Goal: Task Accomplishment & Management: Manage account settings

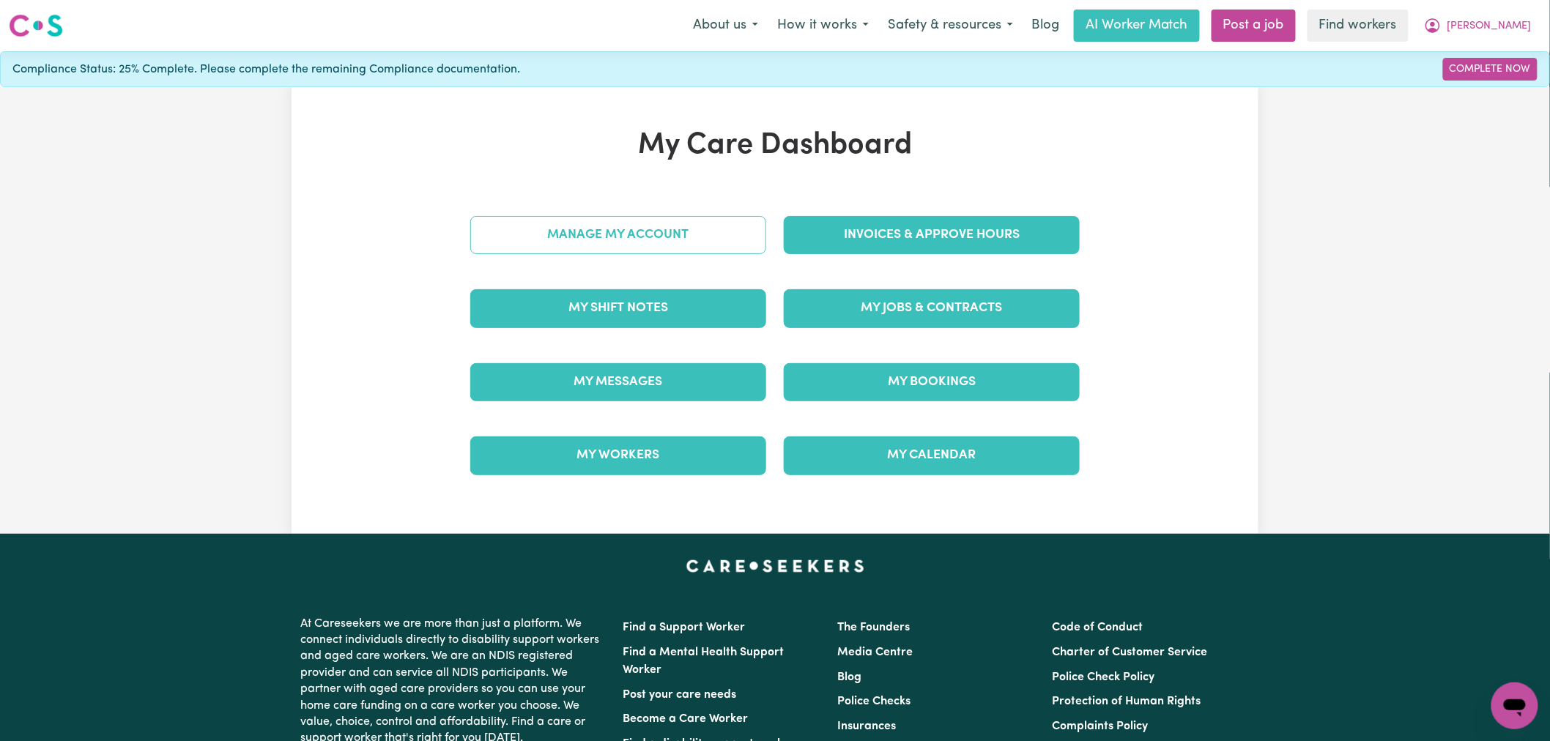
click at [641, 252] on link "Manage My Account" at bounding box center [618, 235] width 296 height 38
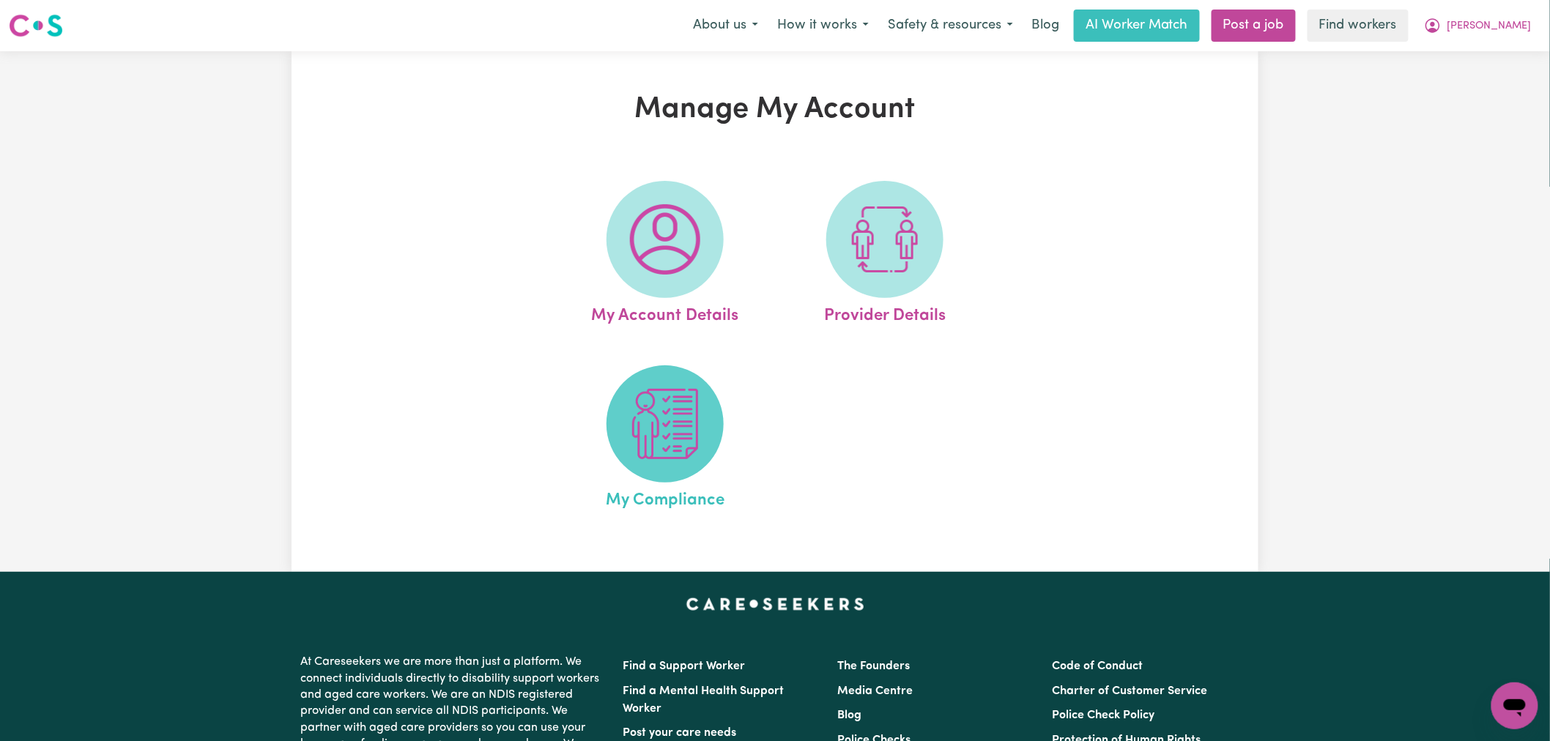
click at [703, 465] on span at bounding box center [665, 424] width 117 height 117
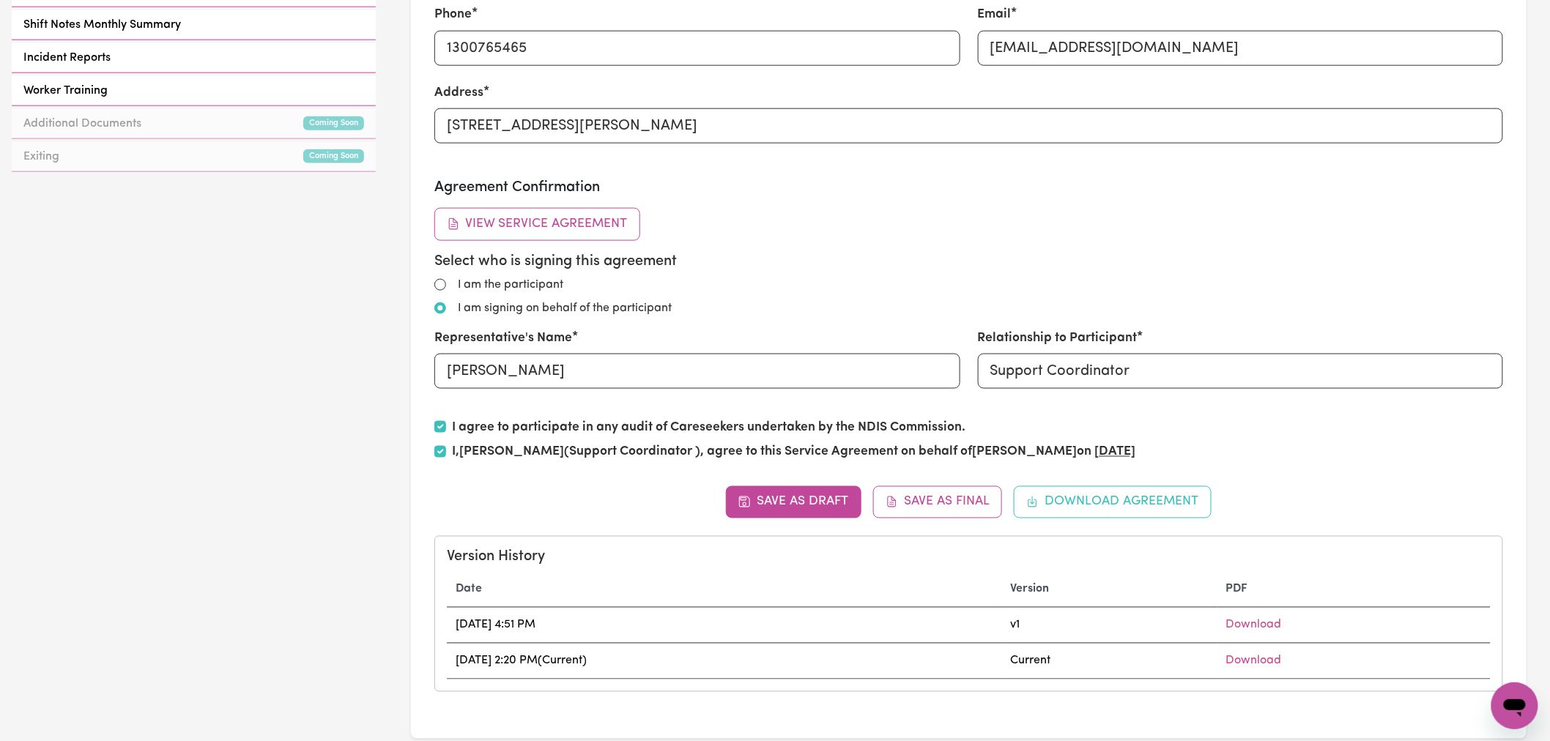
scroll to position [733, 0]
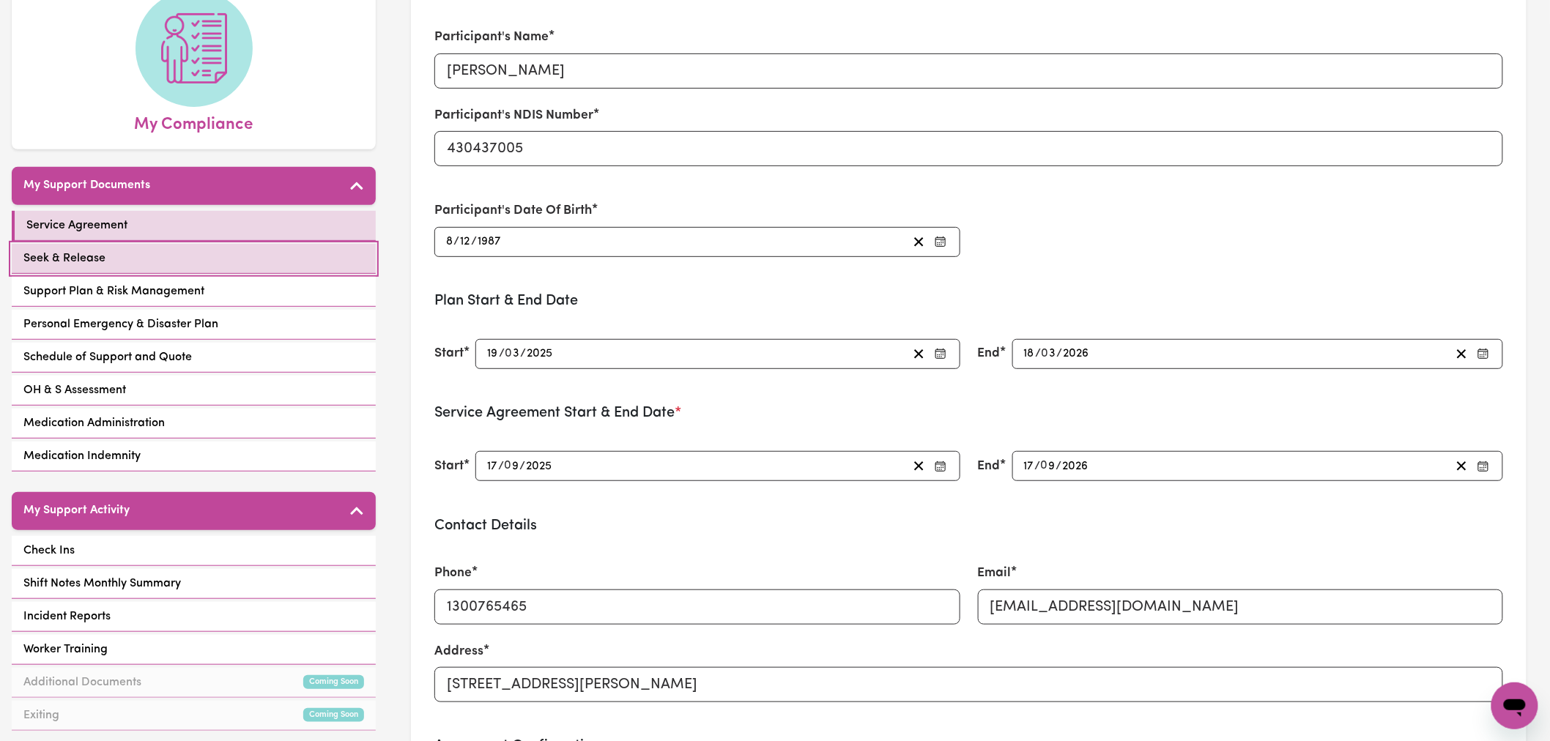
click at [142, 244] on link "Seek & Release" at bounding box center [194, 259] width 364 height 30
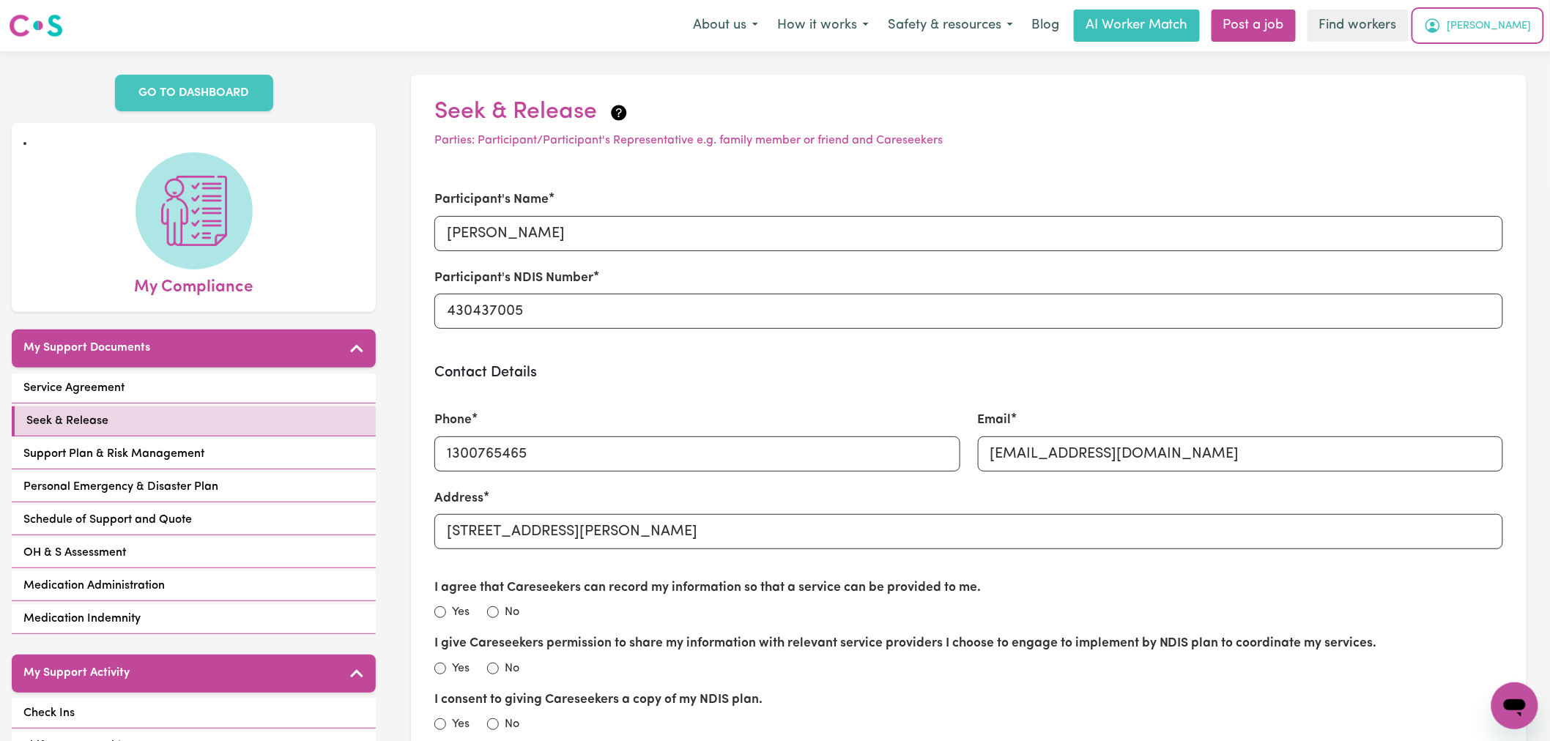
click at [1497, 28] on span "[PERSON_NAME]" at bounding box center [1490, 26] width 84 height 16
click at [1495, 50] on link "My Dashboard" at bounding box center [1483, 57] width 116 height 28
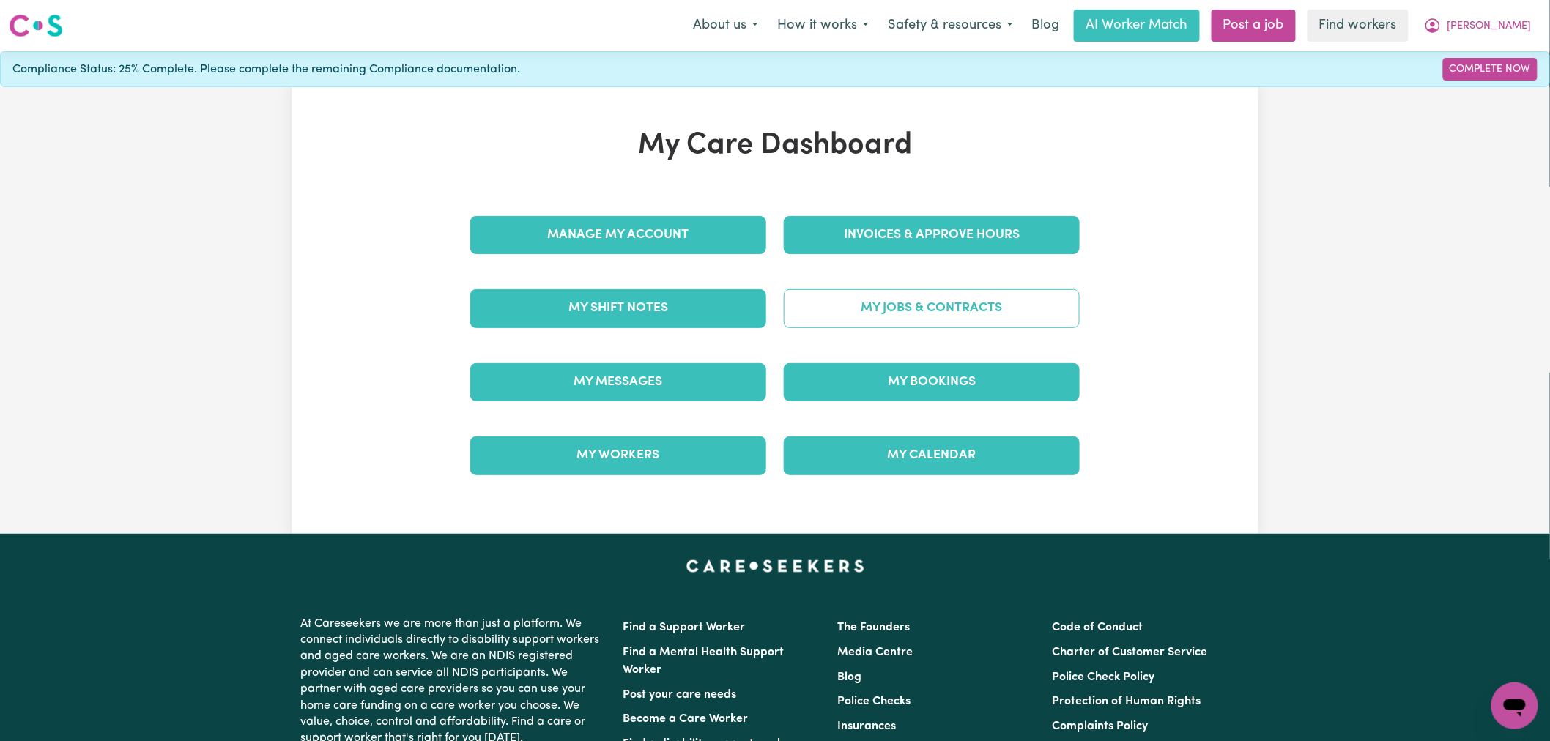
click at [947, 308] on link "My Jobs & Contracts" at bounding box center [932, 308] width 296 height 38
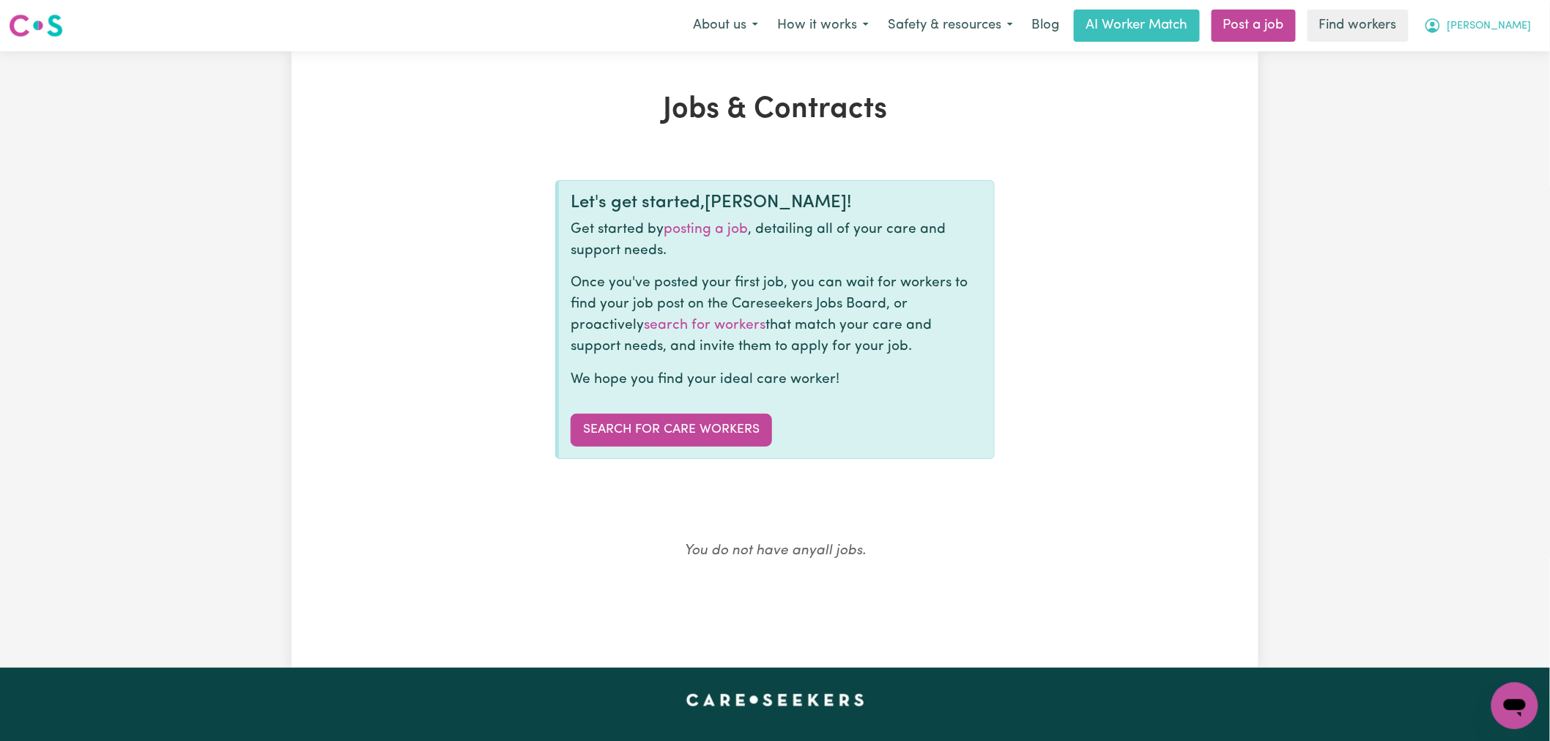
click at [1499, 26] on span "[PERSON_NAME]" at bounding box center [1490, 26] width 84 height 16
click at [1478, 90] on link "Logout" at bounding box center [1483, 84] width 116 height 28
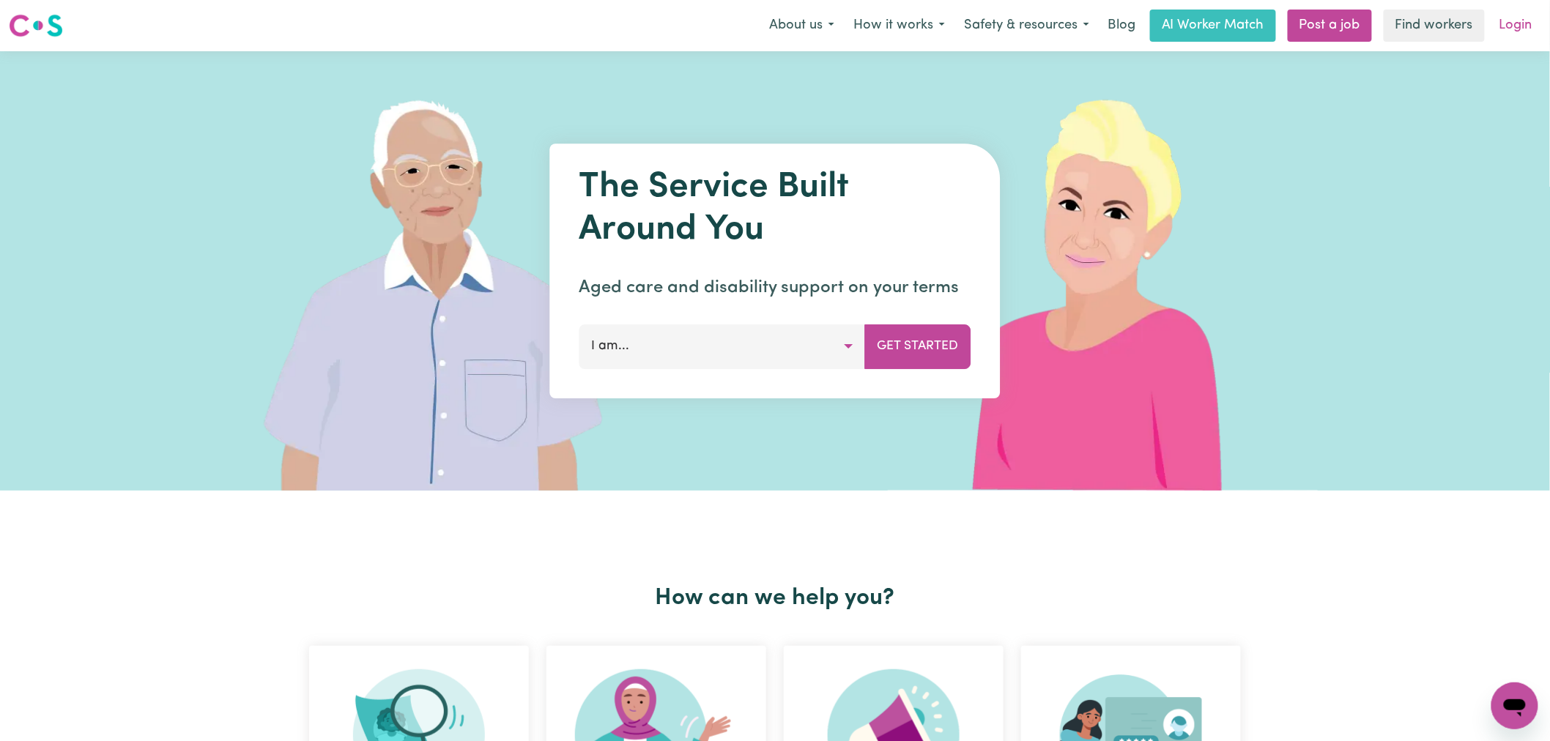
click at [1518, 18] on link "Login" at bounding box center [1516, 26] width 51 height 32
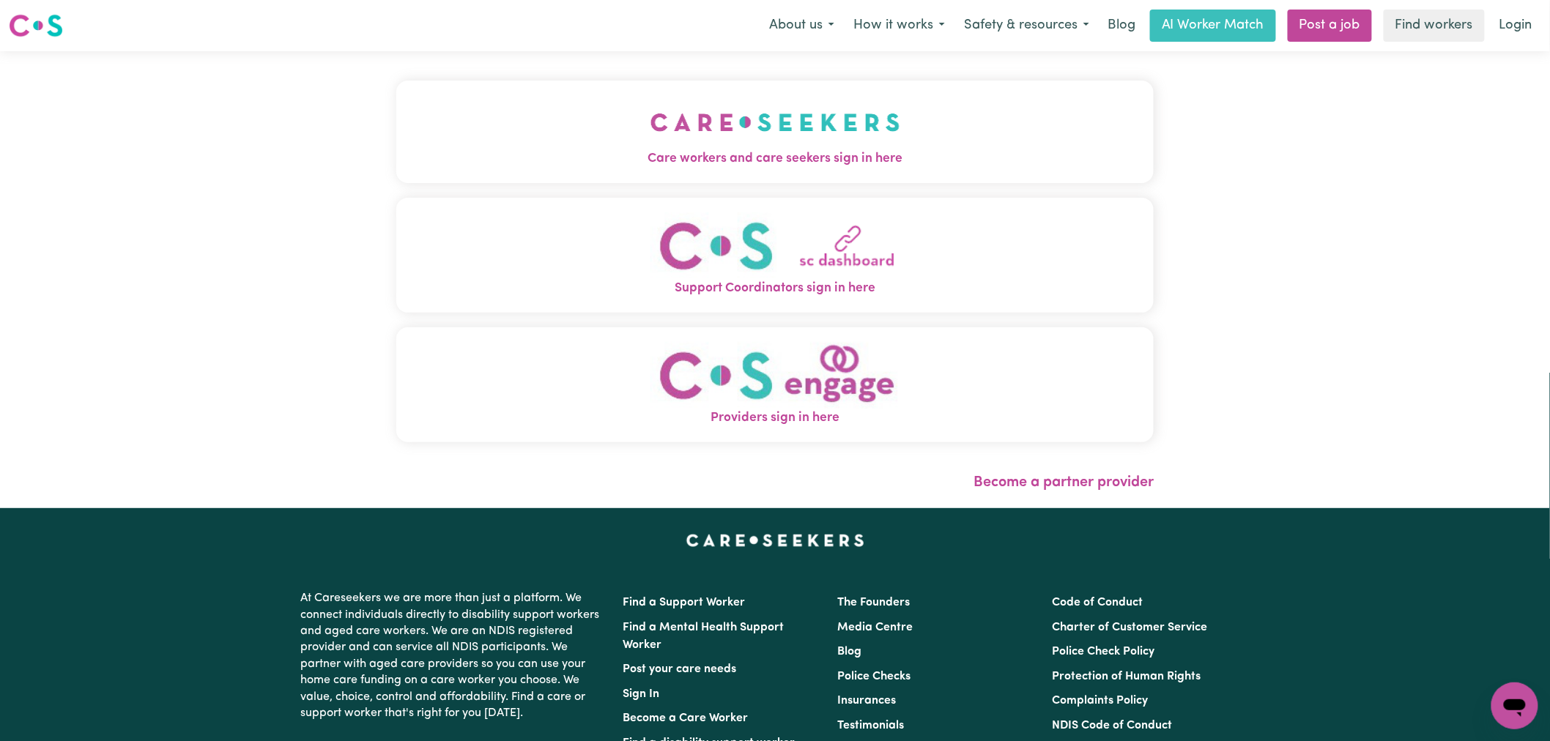
click at [751, 159] on span "Care workers and care seekers sign in here" at bounding box center [775, 158] width 758 height 19
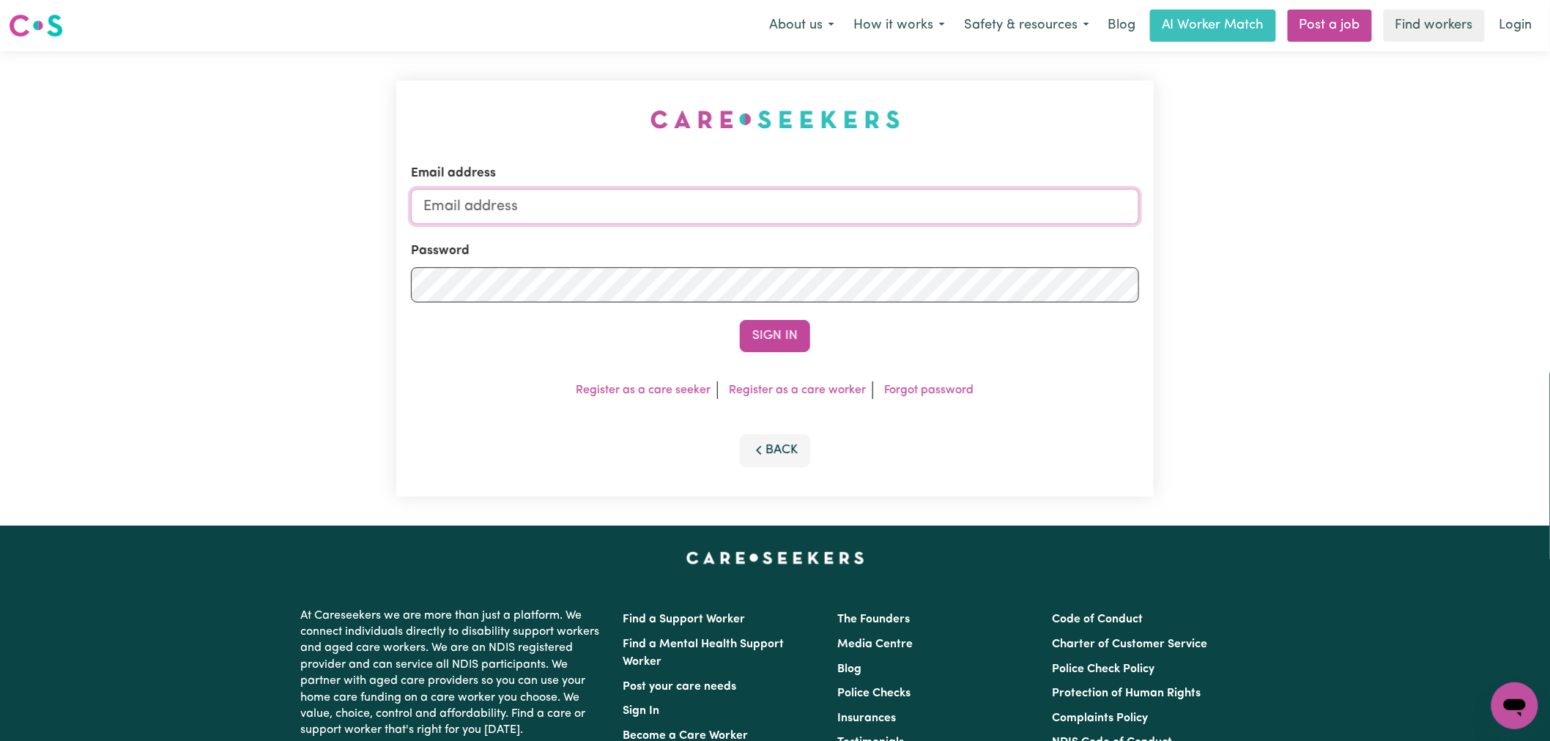
type input "[PERSON_NAME][EMAIL_ADDRESS][DOMAIN_NAME]"
click at [772, 343] on button "Sign In" at bounding box center [775, 336] width 70 height 32
